Goal: Task Accomplishment & Management: Manage account settings

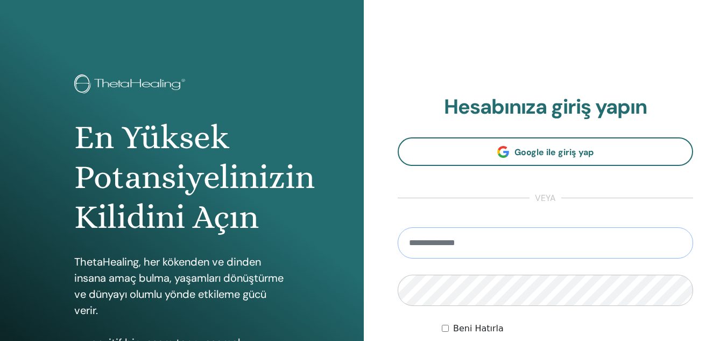
type input "**********"
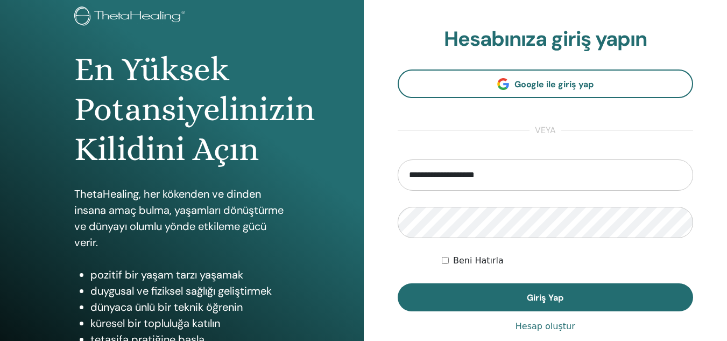
scroll to position [71, 0]
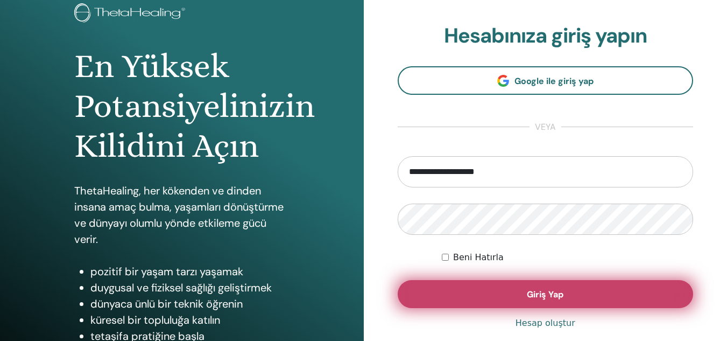
click at [567, 300] on button "Giriş Yap" at bounding box center [546, 294] width 296 height 28
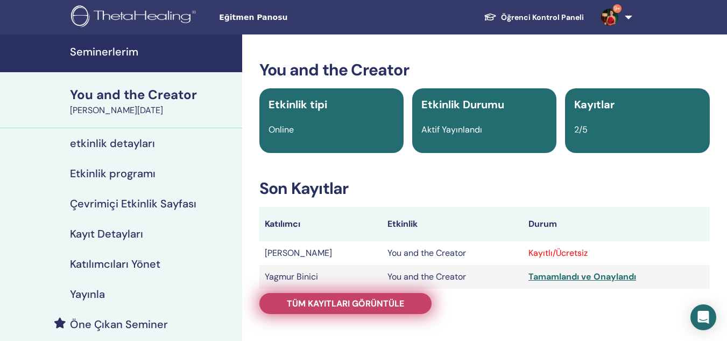
click at [341, 301] on span "Tüm kayıtları görüntüle" at bounding box center [345, 303] width 117 height 11
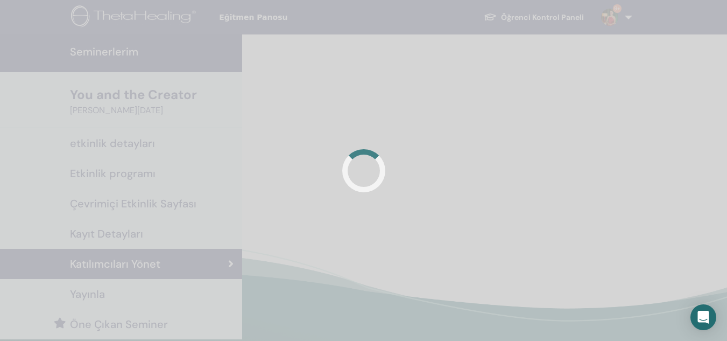
click at [341, 301] on div at bounding box center [363, 170] width 727 height 341
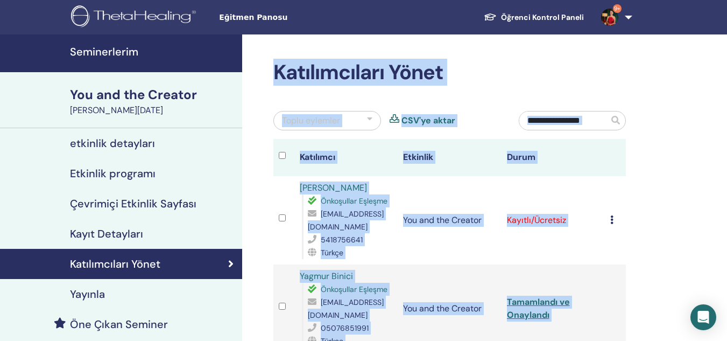
click at [668, 187] on div "Katılımcıları Yönet Toplu eylemler CSV'ye aktar Katılımcı Etkinlik Durum Yeliz …" at bounding box center [484, 289] width 485 height 511
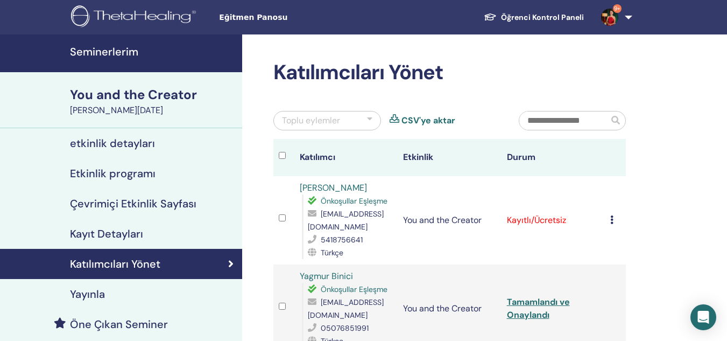
click at [611, 223] on icon at bounding box center [611, 219] width 3 height 9
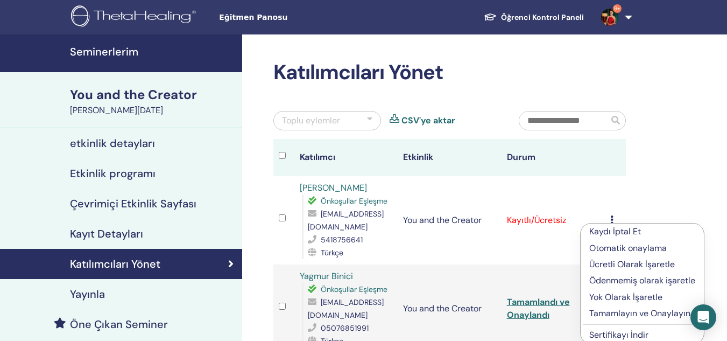
click at [638, 317] on p "Tamamlayın ve Onaylayın" at bounding box center [643, 313] width 106 height 13
